Goal: Task Accomplishment & Management: Use online tool/utility

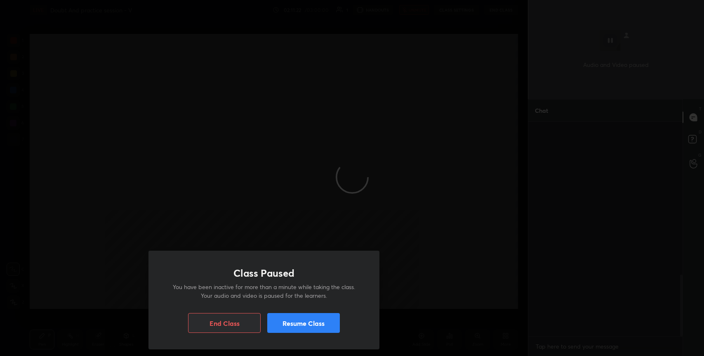
scroll to position [232, 152]
drag, startPoint x: 0, startPoint y: 0, endPoint x: 287, endPoint y: 324, distance: 433.2
click at [287, 324] on button "Resume Class" at bounding box center [303, 323] width 73 height 20
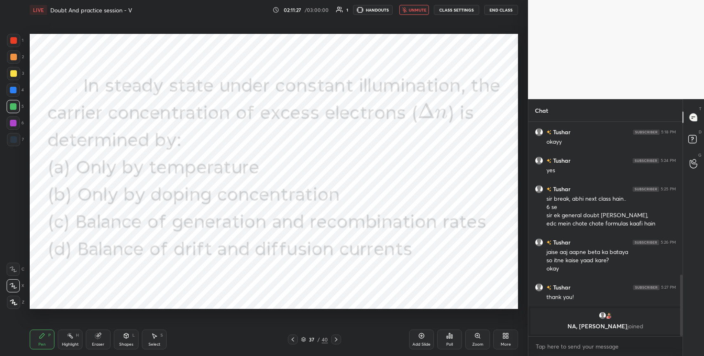
click at [500, 7] on button "End Class" at bounding box center [501, 10] width 34 height 10
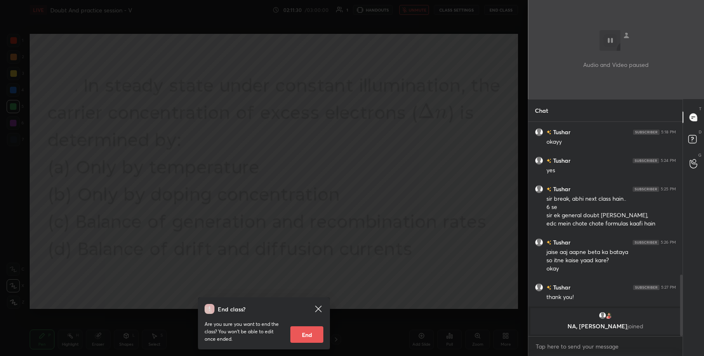
click at [306, 334] on button "End" at bounding box center [306, 334] width 33 height 17
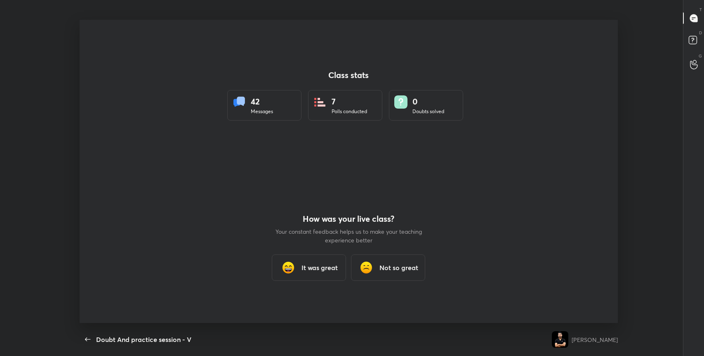
scroll to position [303, 697]
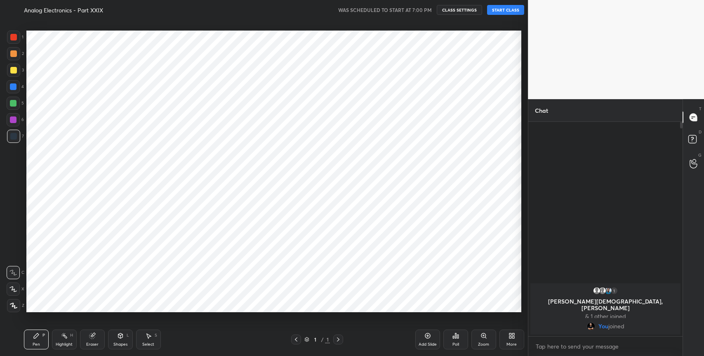
scroll to position [303, 495]
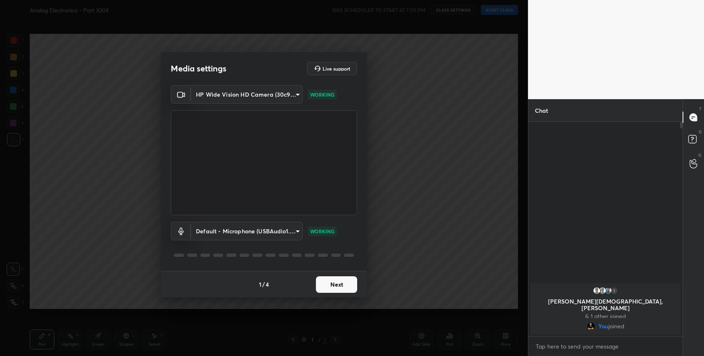
click at [335, 284] on button "Next" at bounding box center [336, 284] width 41 height 17
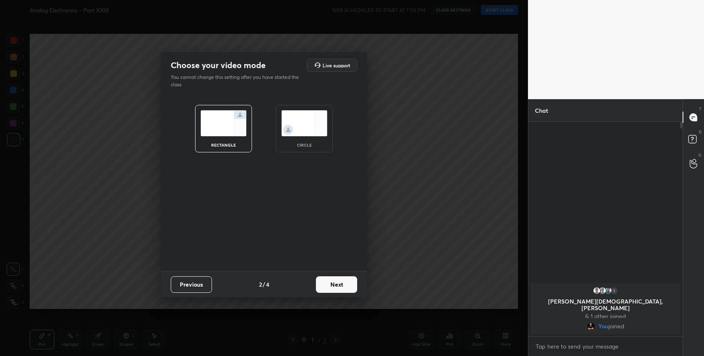
click at [335, 284] on button "Next" at bounding box center [336, 284] width 41 height 17
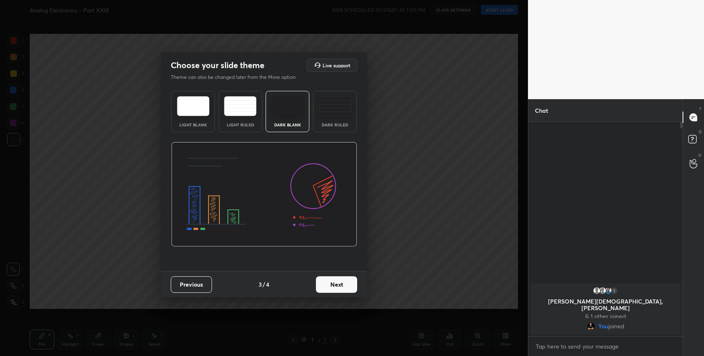
click at [335, 284] on button "Next" at bounding box center [336, 284] width 41 height 17
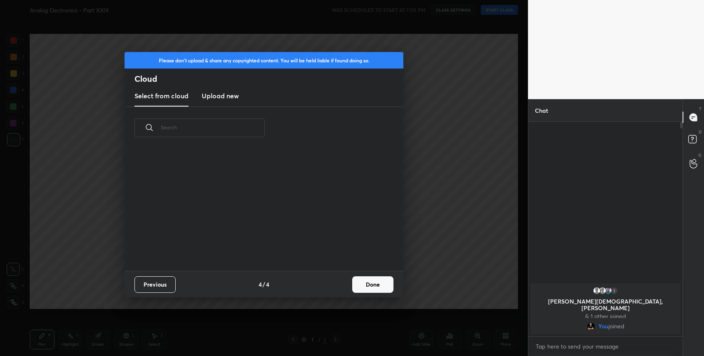
click at [335, 284] on div "Previous 4 / 4 Done" at bounding box center [264, 284] width 279 height 26
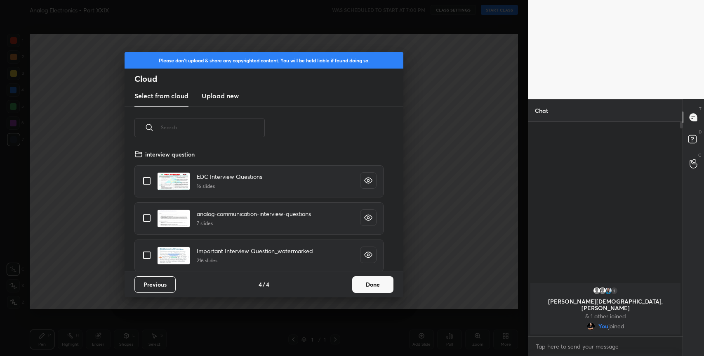
scroll to position [122, 265]
click at [378, 283] on button "Done" at bounding box center [372, 284] width 41 height 17
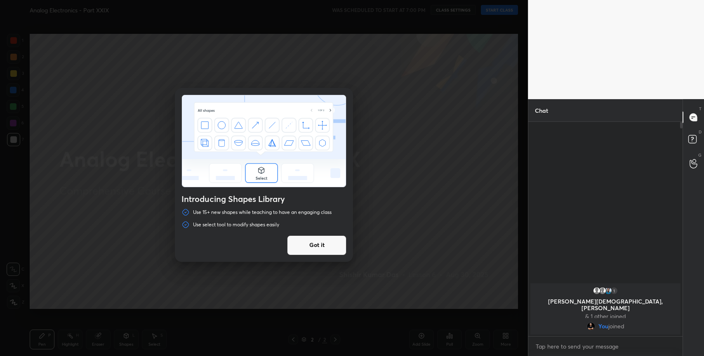
click at [324, 245] on button "Got it" at bounding box center [316, 245] width 59 height 20
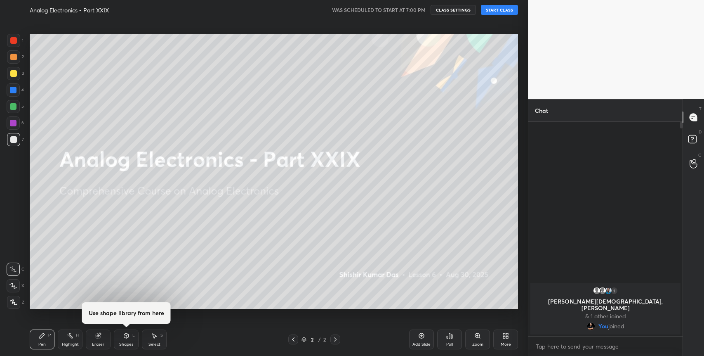
click at [497, 9] on button "START CLASS" at bounding box center [499, 10] width 37 height 10
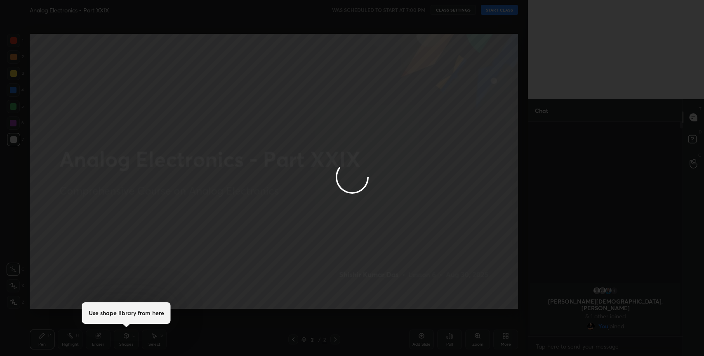
type textarea "x"
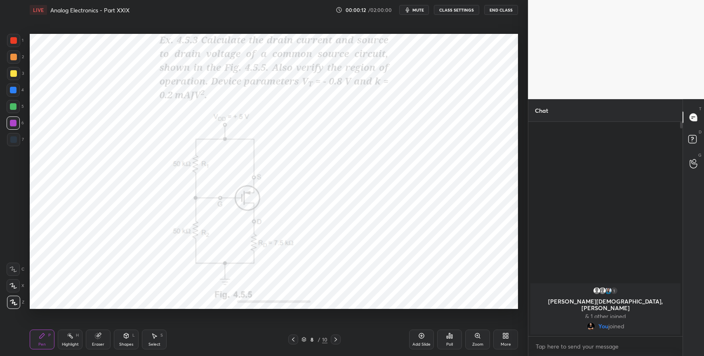
drag, startPoint x: 421, startPoint y: 16, endPoint x: 416, endPoint y: 10, distance: 7.3
click at [416, 10] on div "LIVE Analog Electronics - Part XXIX 00:00:12 / 02:00:00 mute CLASS SETTINGS End…" at bounding box center [274, 10] width 489 height 20
click at [416, 10] on span "mute" at bounding box center [419, 10] width 12 height 6
